Goal: Find specific page/section: Find specific page/section

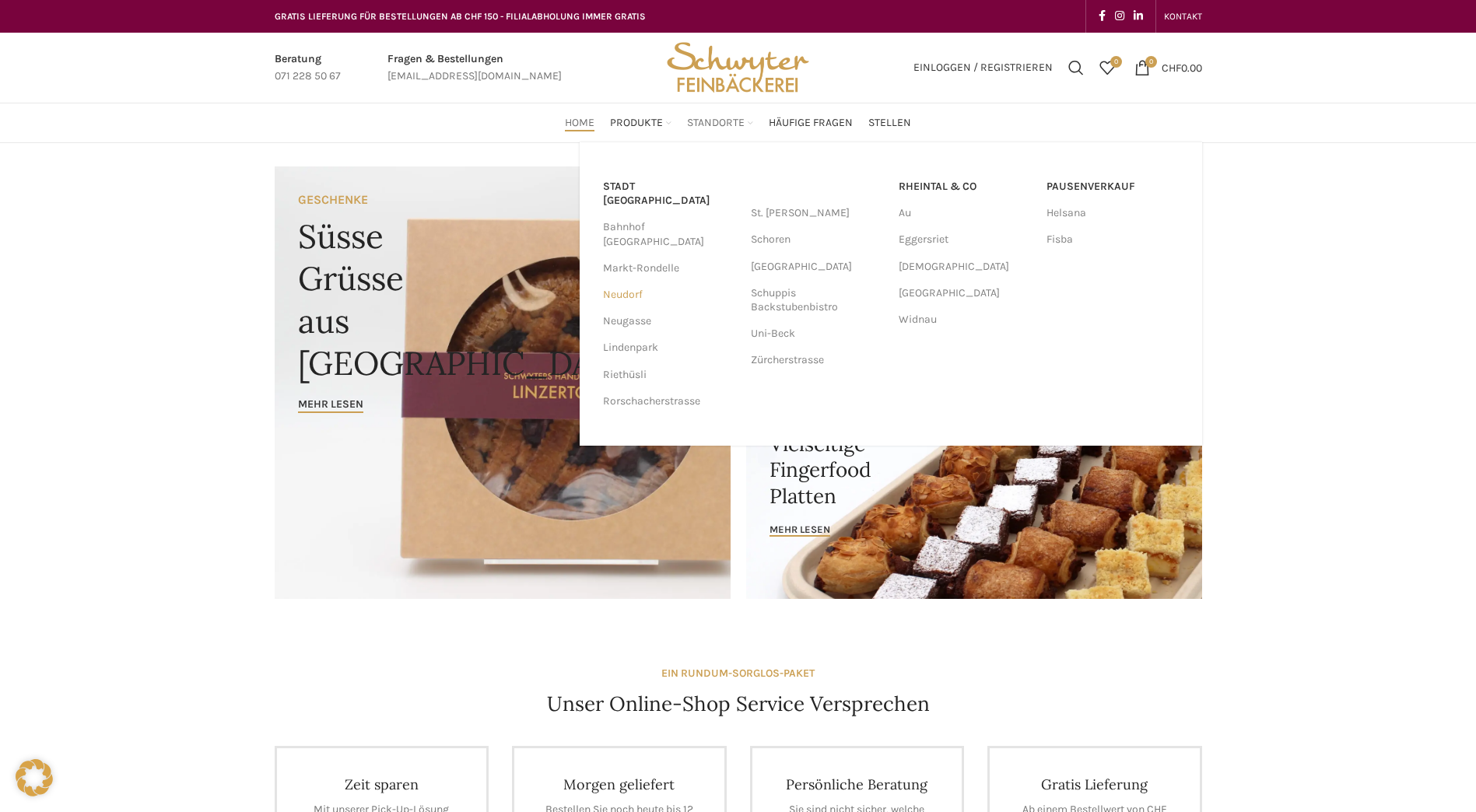
click at [639, 281] on link "Neudorf" at bounding box center [669, 294] width 132 height 26
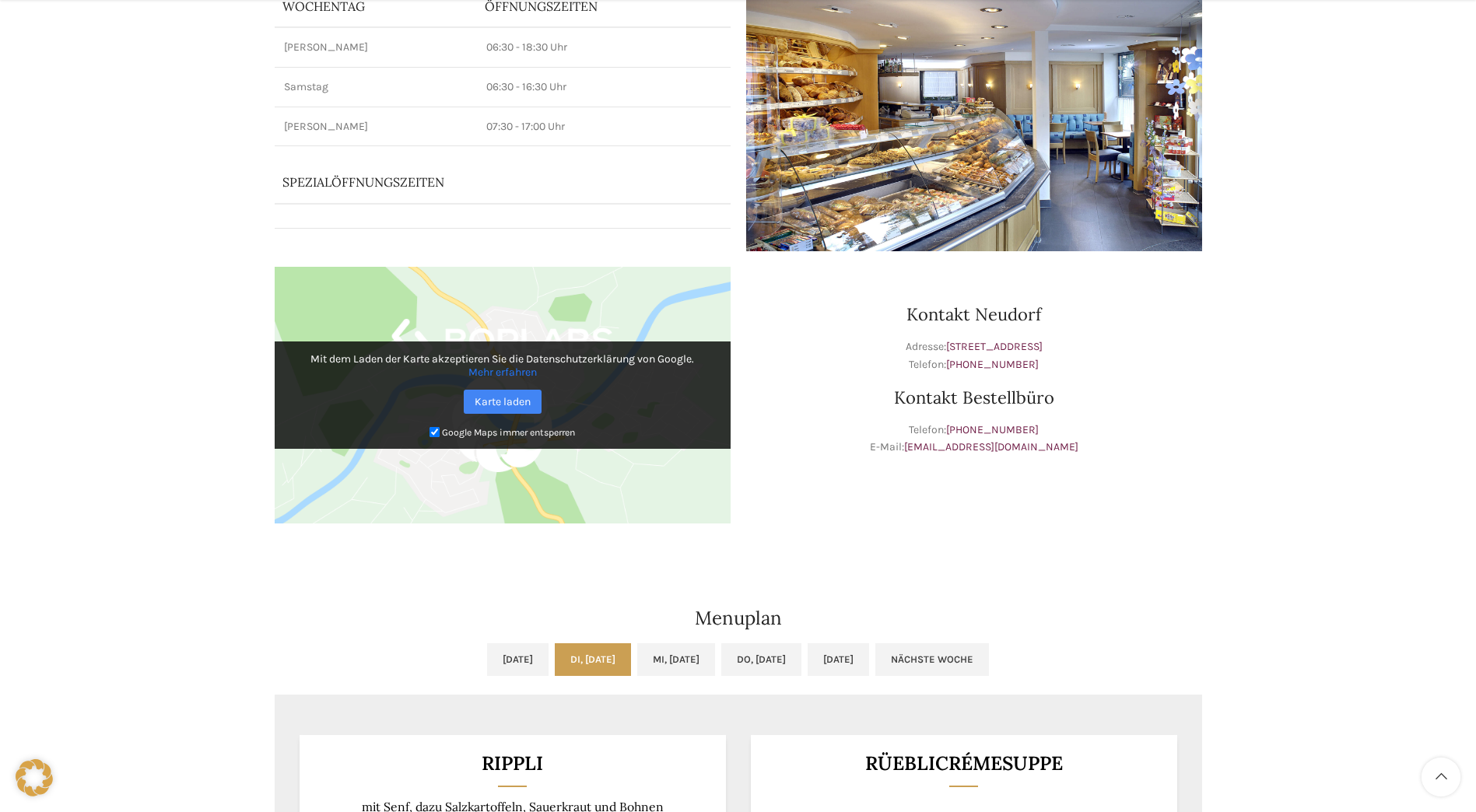
scroll to position [545, 0]
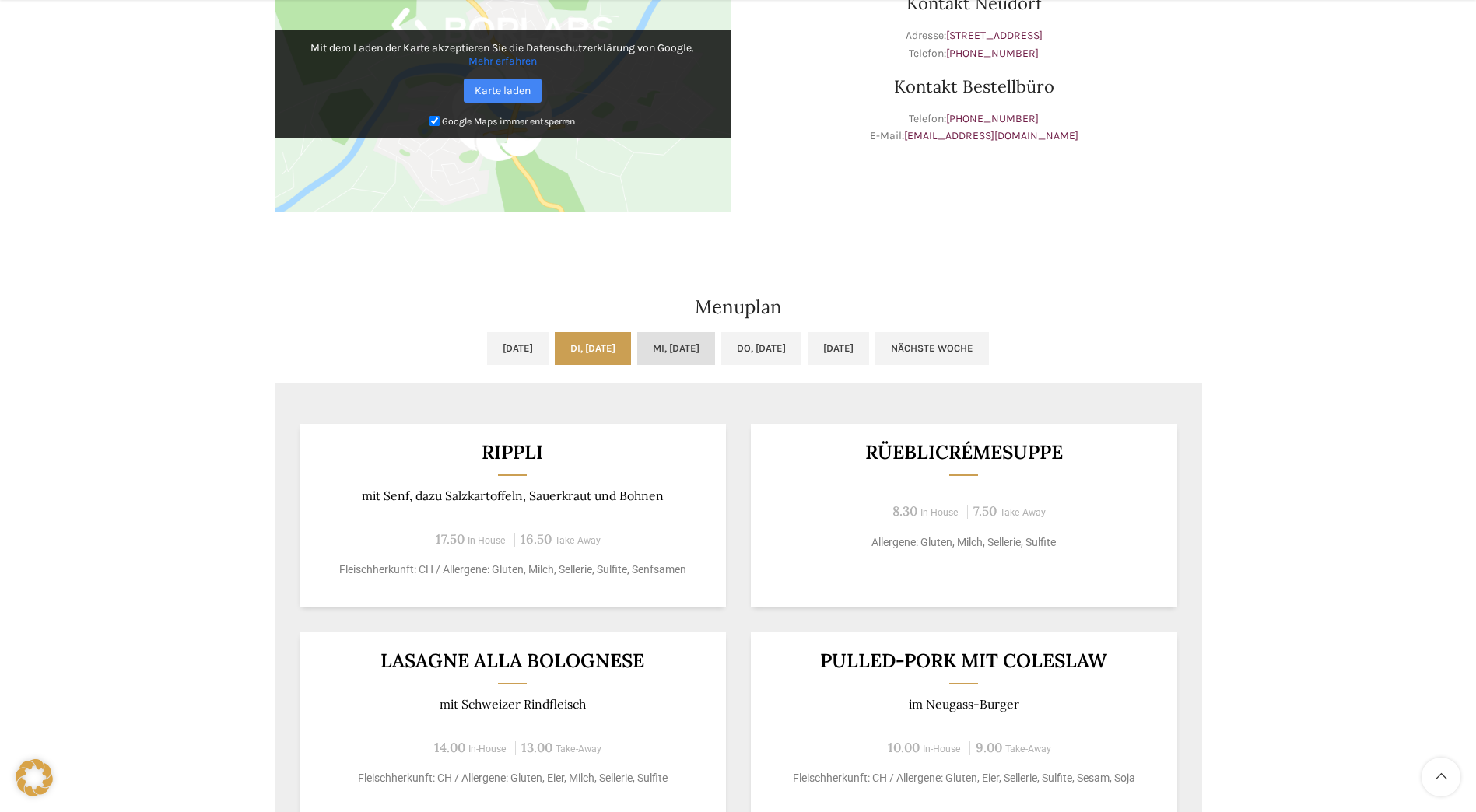
click at [690, 352] on link "Mi, [DATE]" at bounding box center [675, 348] width 78 height 33
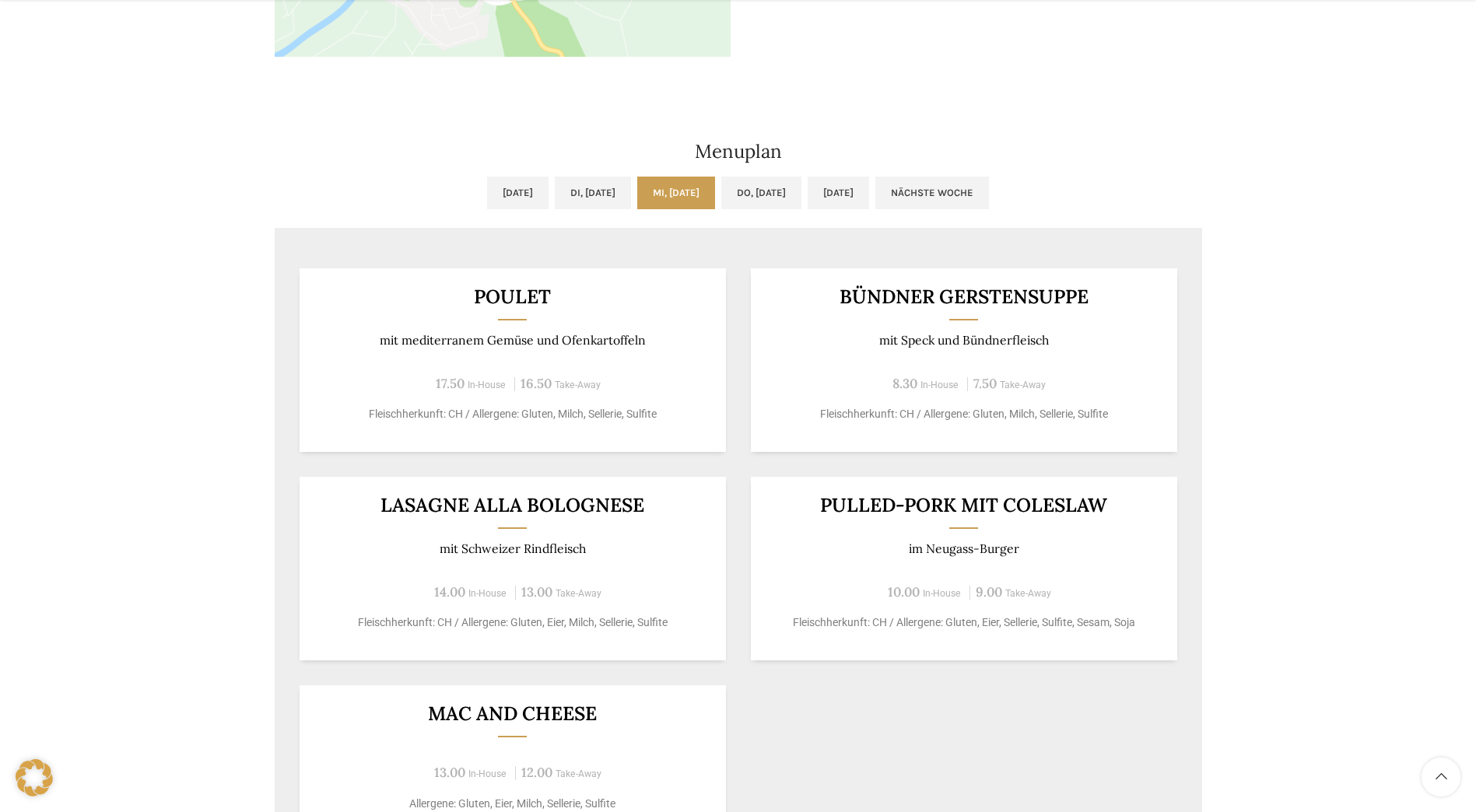
scroll to position [778, 0]
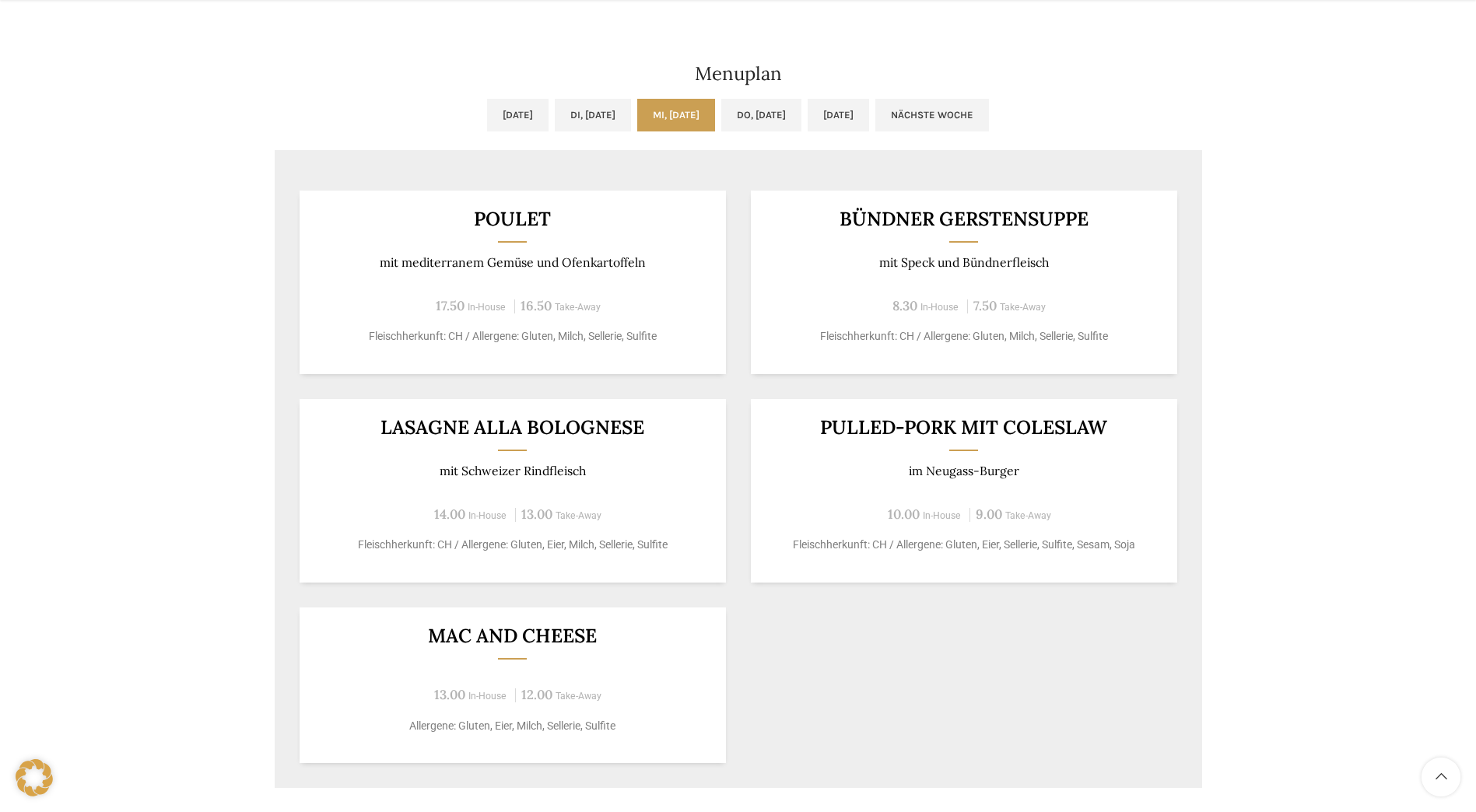
click at [1160, 70] on h2 "Menuplan" at bounding box center [738, 74] width 927 height 19
